Goal: Task Accomplishment & Management: Use online tool/utility

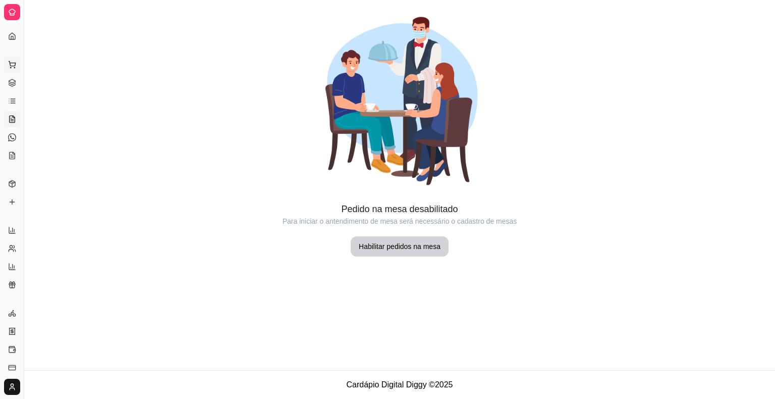
click at [8, 68] on button "Pedidos balcão (PDV)" at bounding box center [12, 65] width 16 height 16
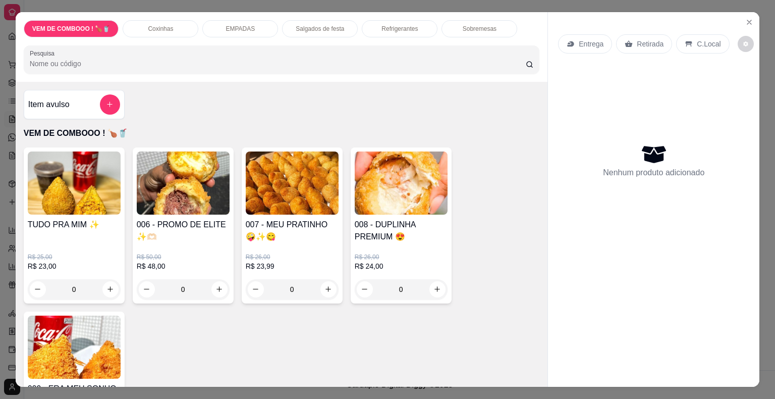
click at [8, 82] on div "VEM DE COMBOOO ! 🍗🥤 Coxinhas EMPADAS Salgados de festa Refrigerantes Sobremesas…" at bounding box center [387, 199] width 775 height 399
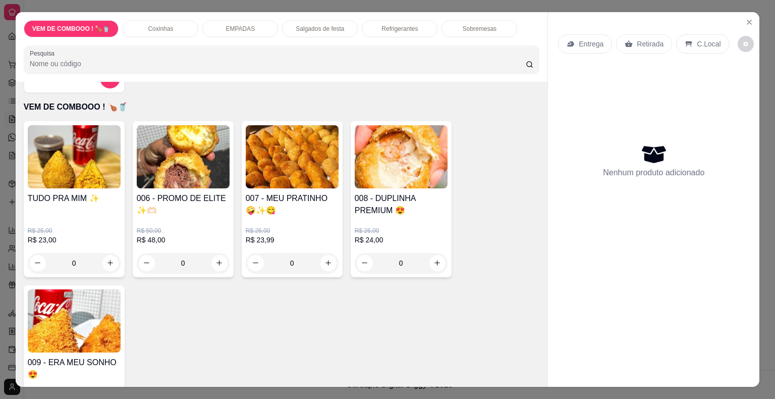
scroll to position [20, 0]
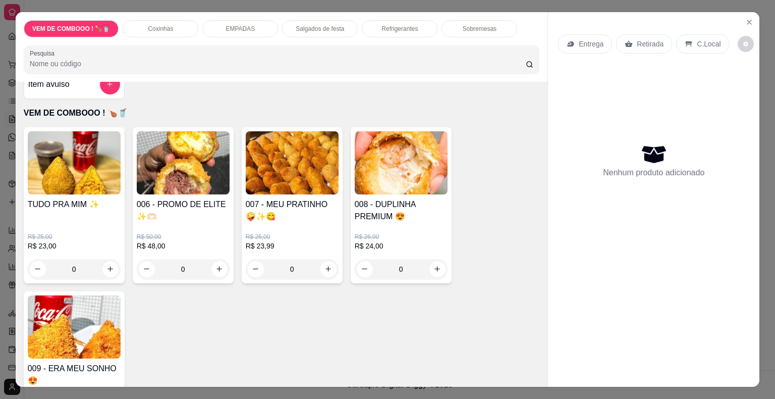
click at [714, 62] on div "Nenhum produto adicionado" at bounding box center [653, 161] width 191 height 198
click at [747, 66] on div "Entrega Retirada C.Local Nenhum produto adicionado" at bounding box center [654, 191] width 212 height 359
click at [748, 20] on icon "Close" at bounding box center [750, 22] width 4 height 4
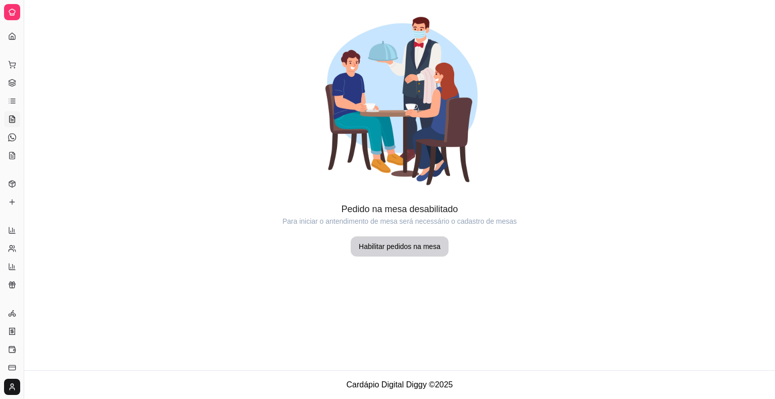
drag, startPoint x: 24, startPoint y: 31, endPoint x: 53, endPoint y: 39, distance: 30.5
click at [53, 39] on div "Diggy Sistema de Gestão S Surreal Doces ... Loja aberta Diggy Pro até 01/10 Ace…" at bounding box center [387, 199] width 775 height 399
drag, startPoint x: 23, startPoint y: 41, endPoint x: 65, endPoint y: 43, distance: 41.9
click at [65, 43] on div "Diggy Sistema de Gestão S Surreal Doces ... Loja aberta Diggy Pro até 01/10 Ace…" at bounding box center [387, 199] width 775 height 399
drag, startPoint x: 26, startPoint y: 43, endPoint x: 45, endPoint y: 55, distance: 21.7
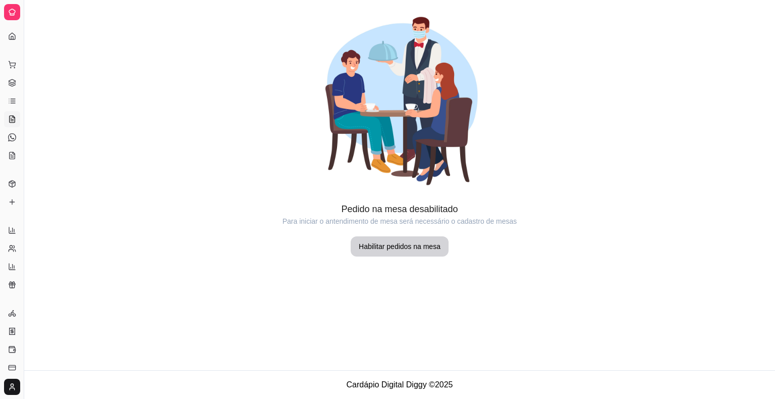
click at [45, 55] on div "Diggy Sistema de Gestão S Surreal Doces ... Programa de impressão automática nã…" at bounding box center [387, 199] width 775 height 399
click at [24, 56] on button "Toggle Sidebar" at bounding box center [24, 199] width 8 height 399
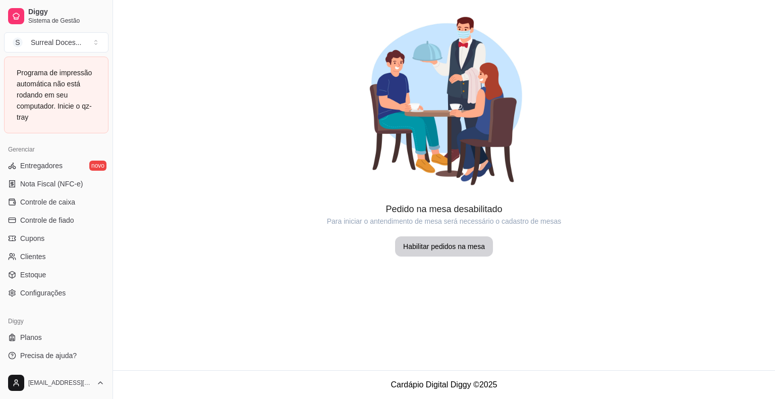
scroll to position [327, 0]
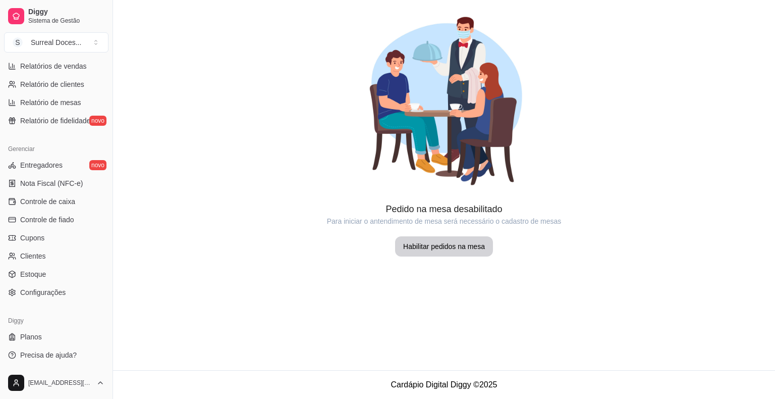
drag, startPoint x: 734, startPoint y: 253, endPoint x: 753, endPoint y: 47, distance: 206.8
drag, startPoint x: 753, startPoint y: 47, endPoint x: 711, endPoint y: 39, distance: 43.3
click at [711, 39] on div at bounding box center [444, 101] width 662 height 202
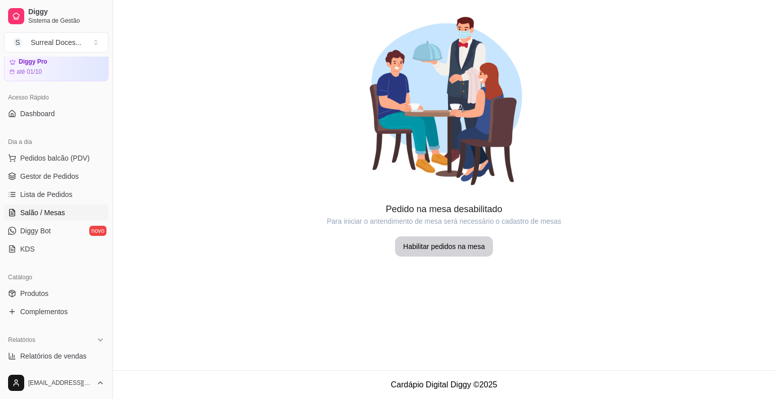
scroll to position [0, 0]
